Goal: Find contact information: Find contact information

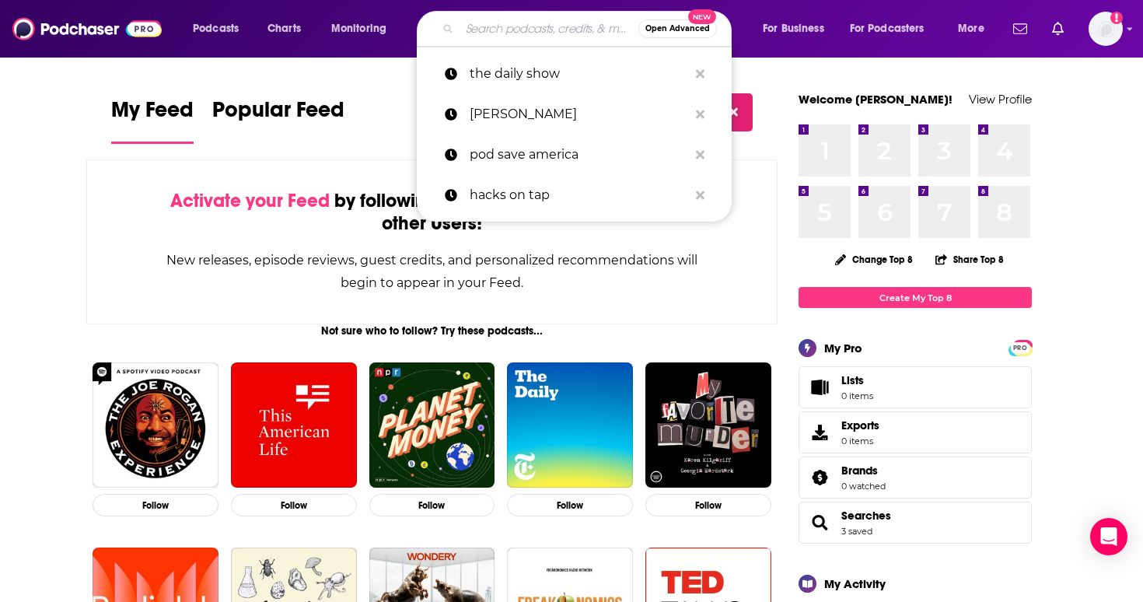
click at [482, 23] on input "Search podcasts, credits, & more..." at bounding box center [548, 28] width 179 height 25
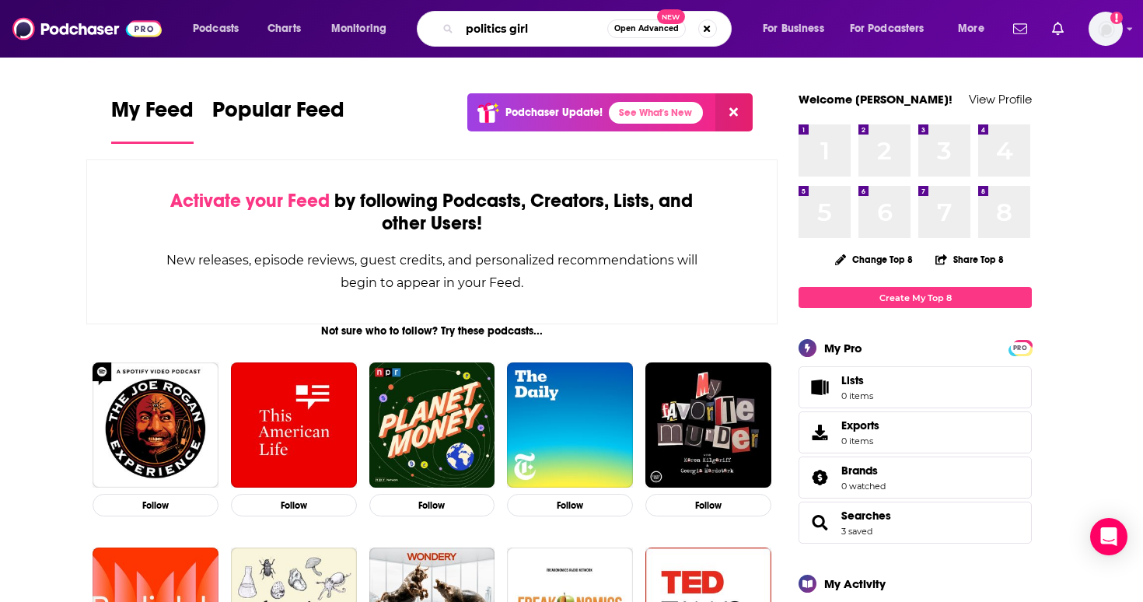
type input "politics girl"
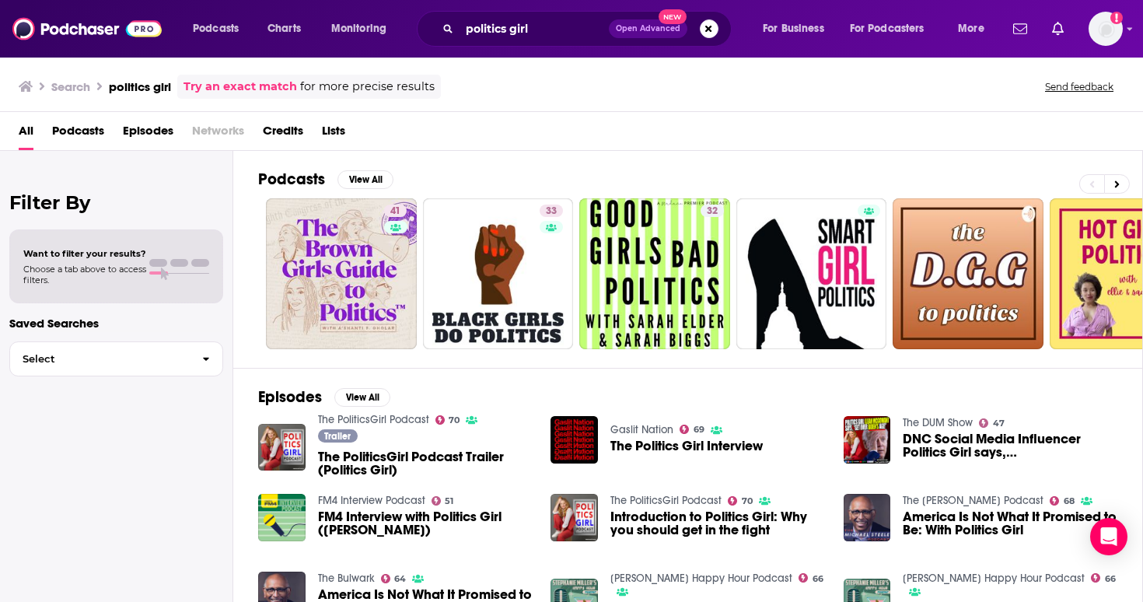
click at [366, 465] on span "The PoliticsGirl Podcast Trailer (Politics Girl)" at bounding box center [425, 463] width 215 height 26
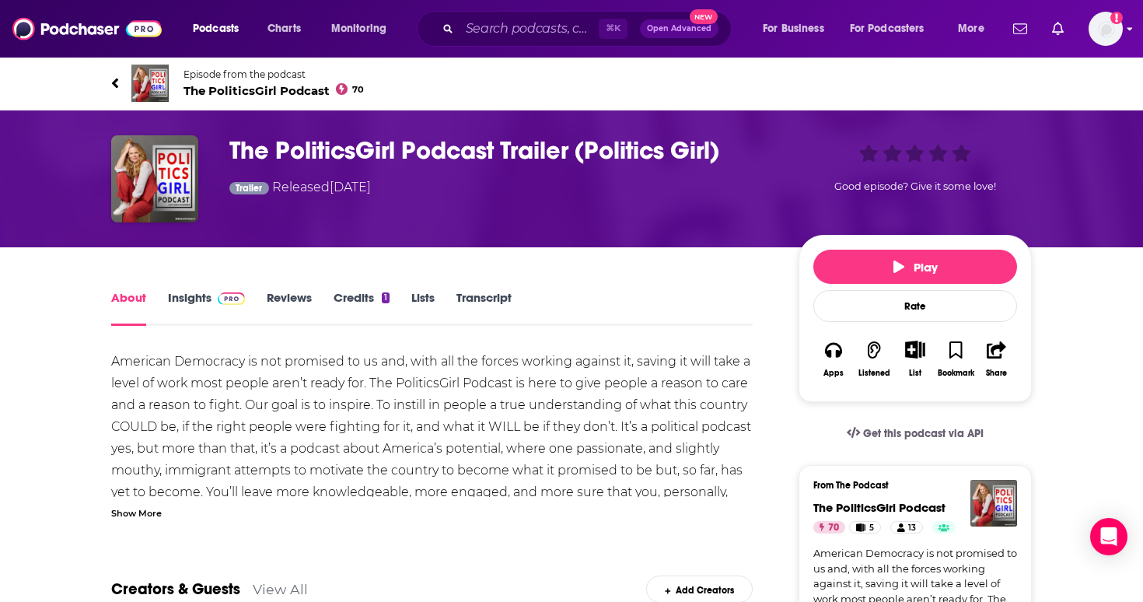
click at [1111, 32] on img "Logged in as lorenzaingram" at bounding box center [1105, 29] width 34 height 34
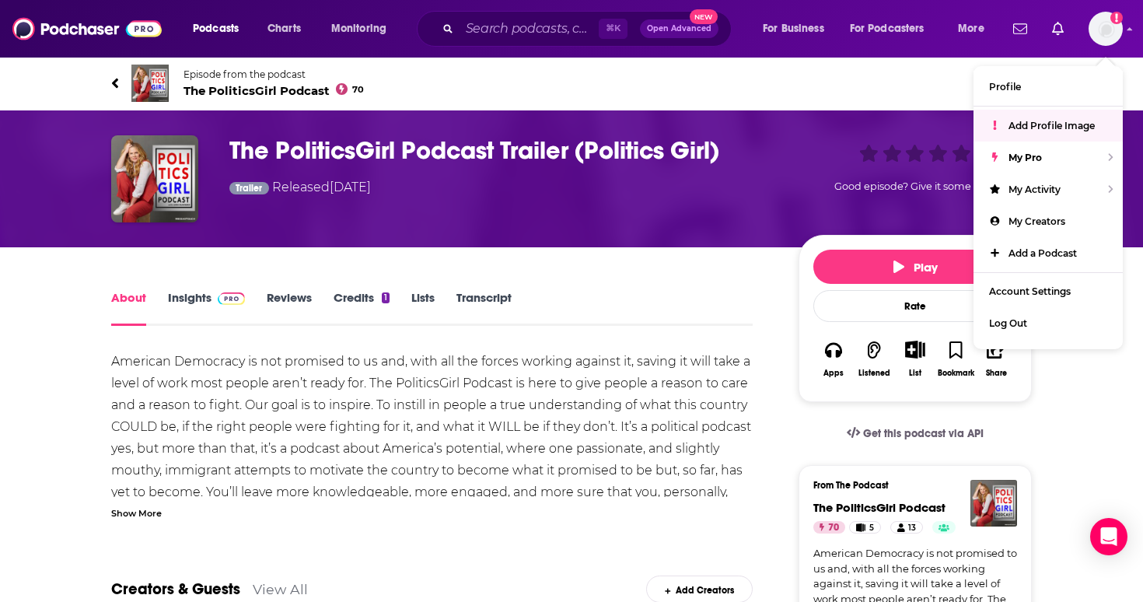
click at [653, 398] on div "American Democracy is not promised to us and, with all the forces working again…" at bounding box center [431, 460] width 641 height 218
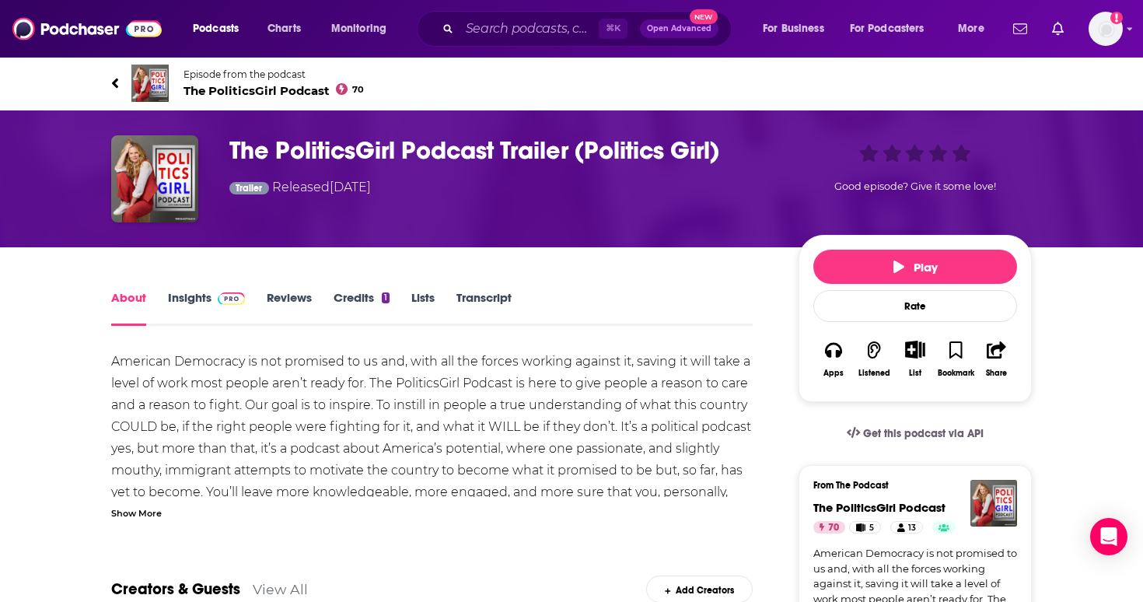
click at [267, 92] on span "The PoliticsGirl Podcast 70" at bounding box center [273, 90] width 180 height 15
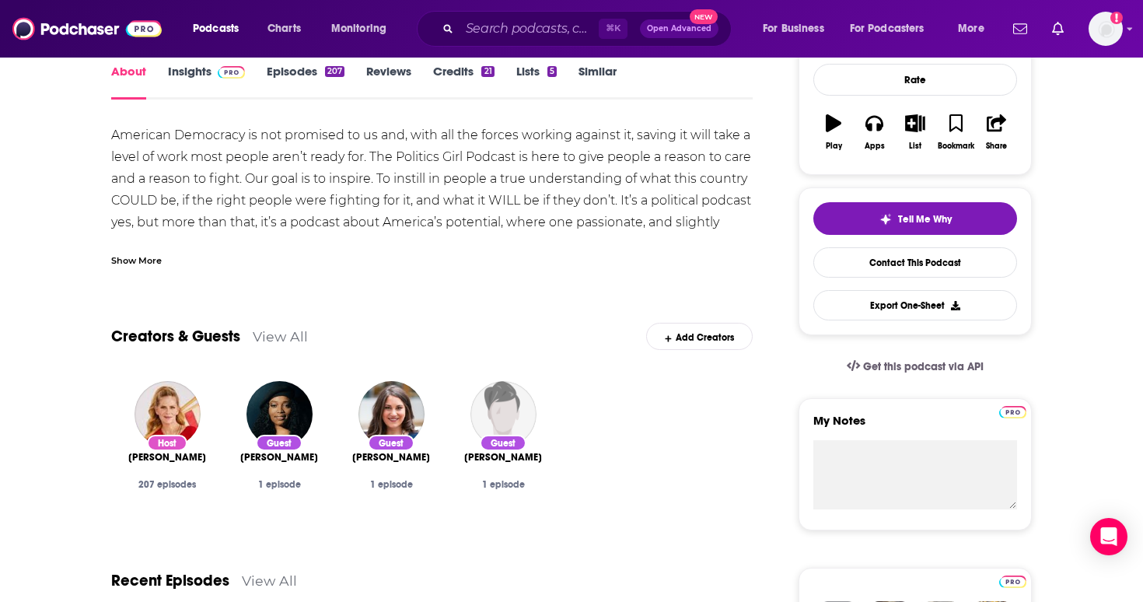
scroll to position [230, 0]
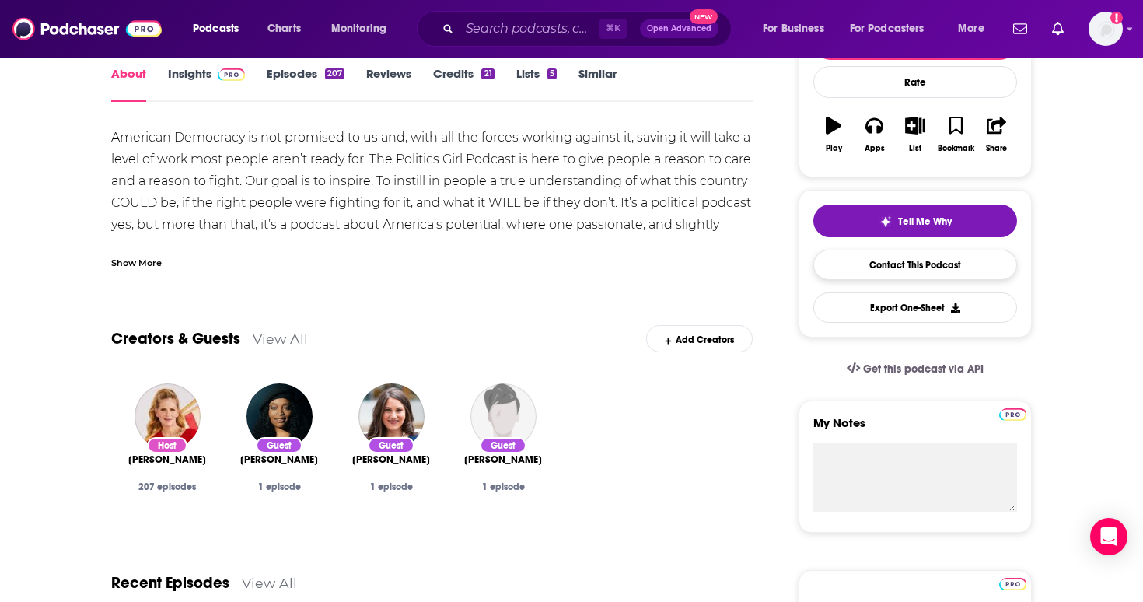
click at [840, 271] on link "Contact This Podcast" at bounding box center [915, 264] width 204 height 30
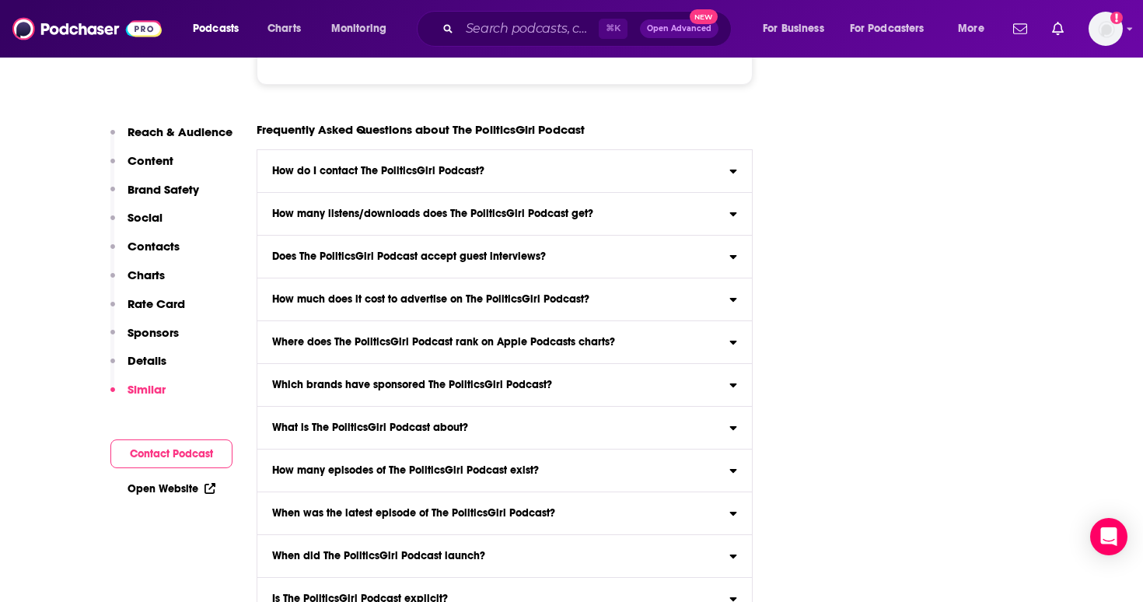
scroll to position [8929, 0]
click at [204, 455] on button "Contact Podcast" at bounding box center [171, 453] width 122 height 29
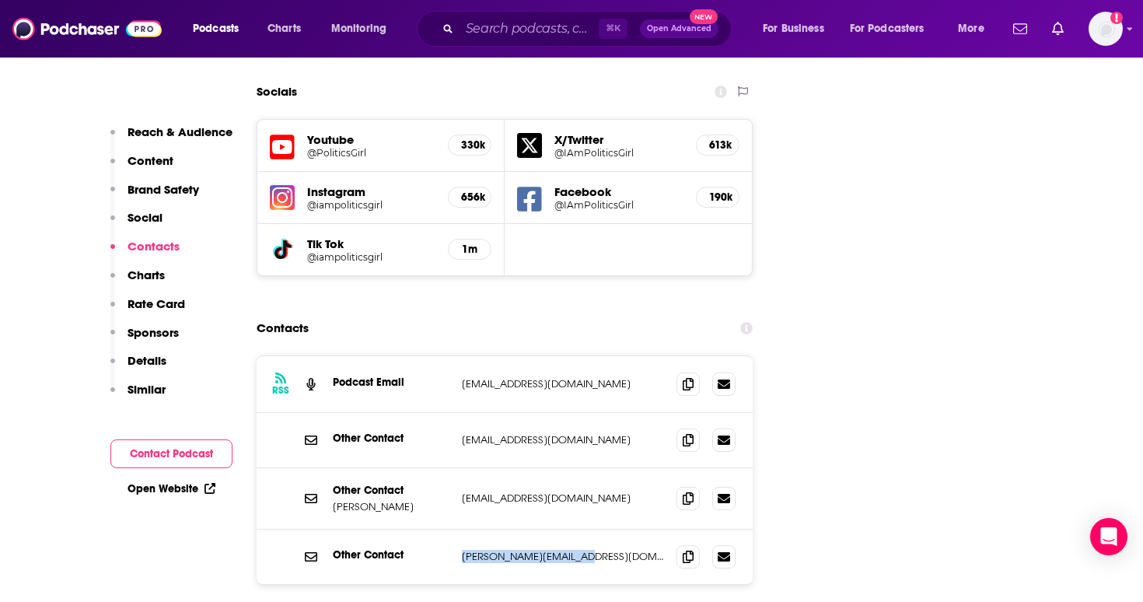
drag, startPoint x: 574, startPoint y: 458, endPoint x: 461, endPoint y: 459, distance: 112.7
click at [461, 529] on div "Other Contact [PERSON_NAME][EMAIL_ADDRESS][DOMAIN_NAME] [PERSON_NAME][EMAIL_ADD…" at bounding box center [504, 556] width 496 height 54
copy p "[PERSON_NAME][EMAIL_ADDRESS][DOMAIN_NAME]"
drag, startPoint x: 579, startPoint y: 345, endPoint x: 462, endPoint y: 345, distance: 116.6
click at [462, 433] on p "[EMAIL_ADDRESS][DOMAIN_NAME]" at bounding box center [563, 439] width 202 height 13
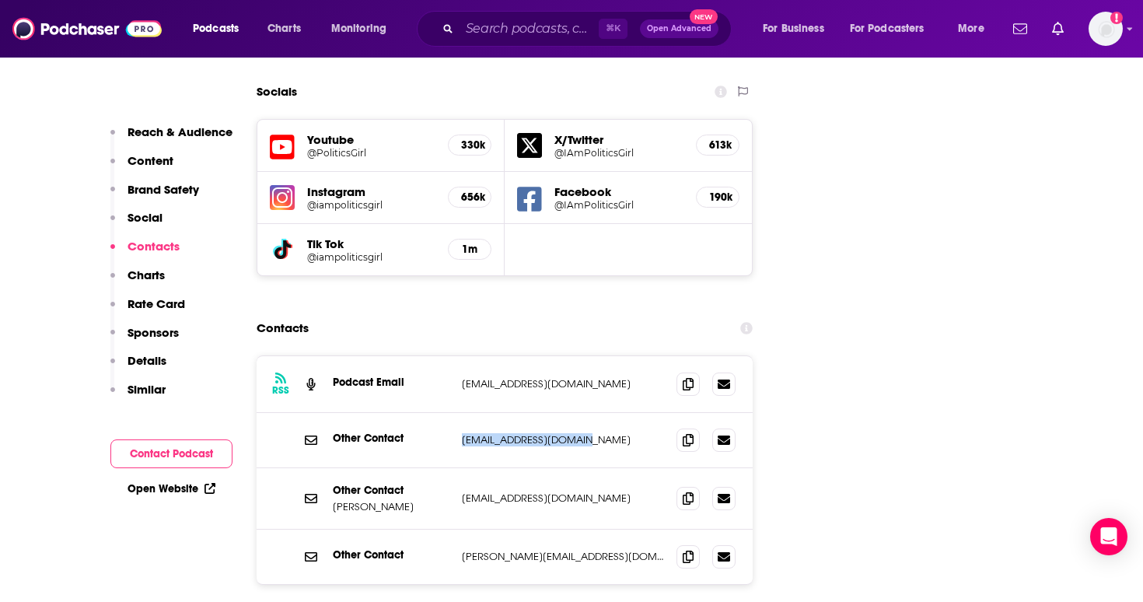
copy p "[EMAIL_ADDRESS][DOMAIN_NAME]"
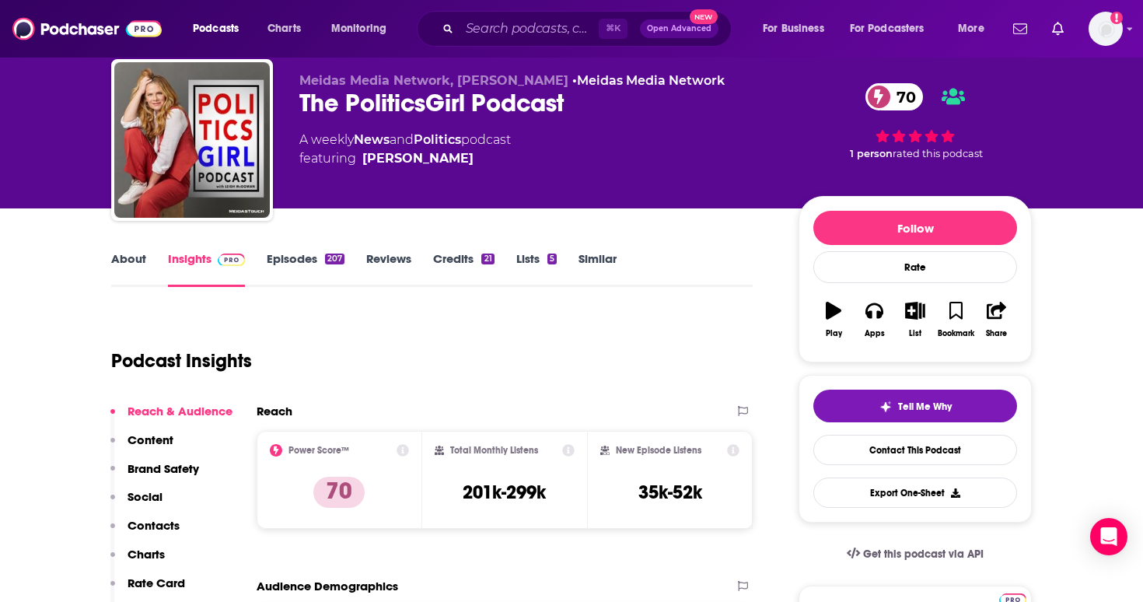
scroll to position [46, 0]
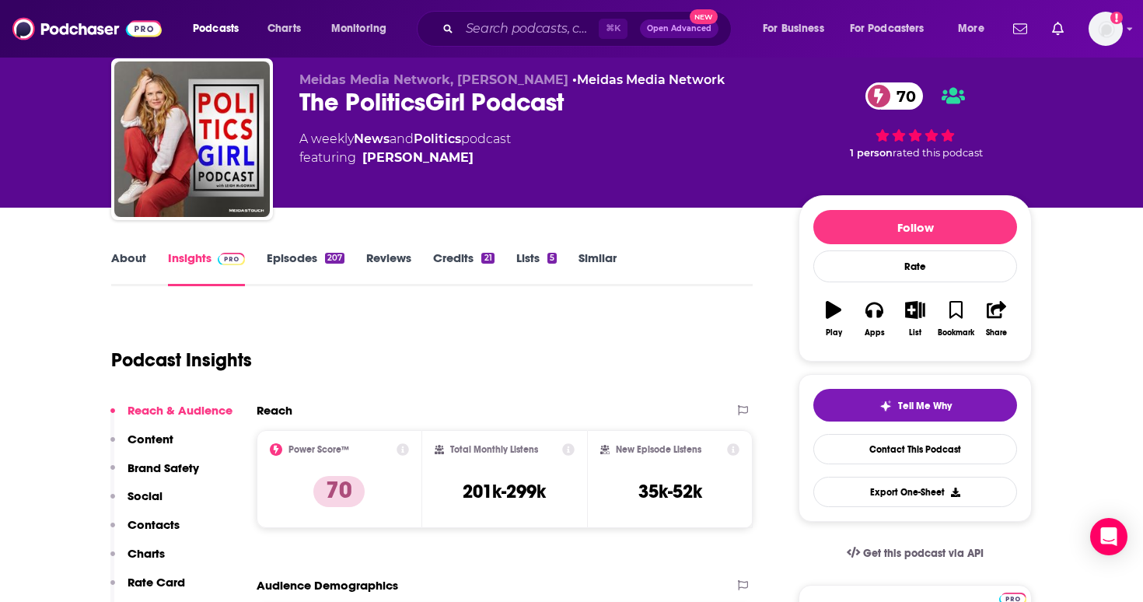
click at [308, 0] on div "Podcasts Charts Monitoring ⌘ K Open Advanced New For Business For Podcasters Mo…" at bounding box center [571, 29] width 1143 height 58
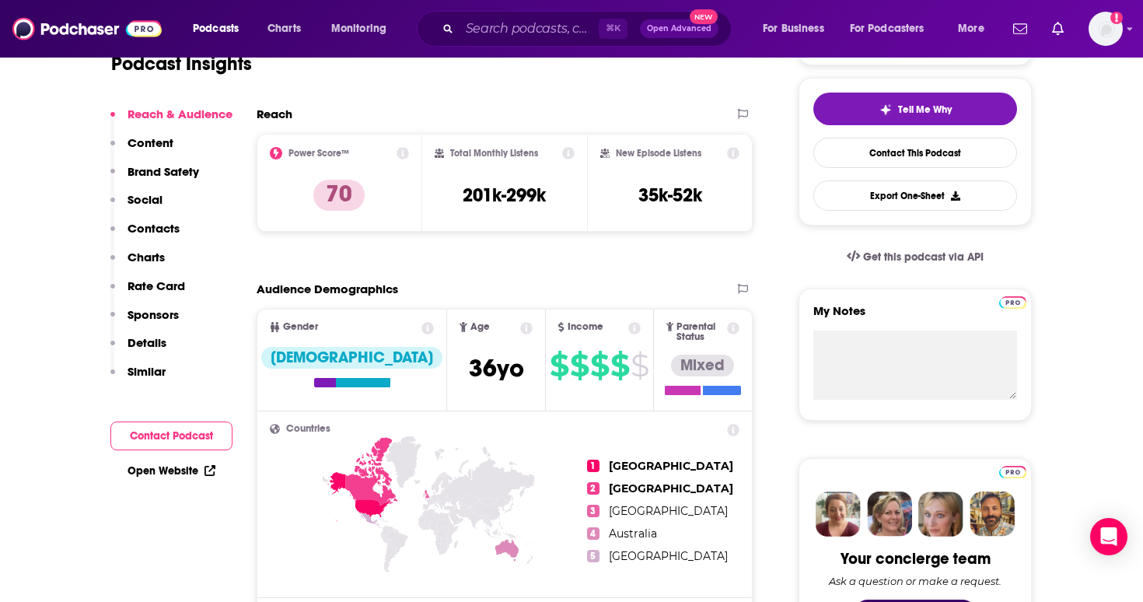
scroll to position [689, 0]
